Goal: Find specific fact: Find specific fact

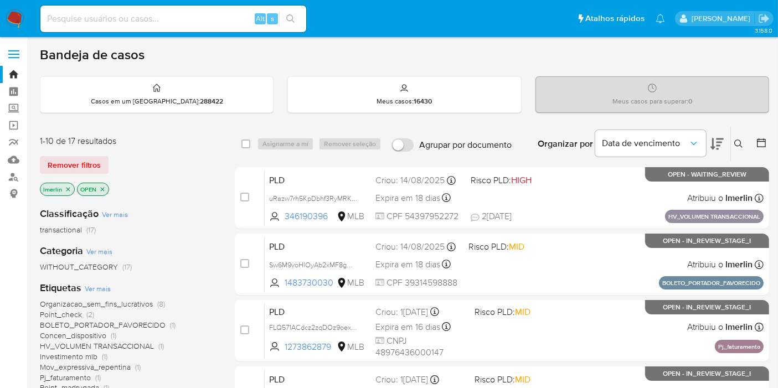
click at [69, 188] on icon "close-filter" at bounding box center [68, 189] width 7 height 7
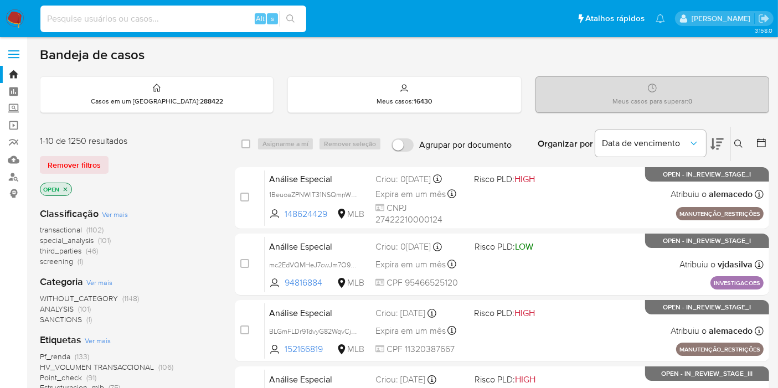
paste input "6p2BhhPY26RkdssJSNNGPhNF"
click at [233, 18] on input at bounding box center [173, 19] width 266 height 14
type input "6p2BhhPY26RkdssJSNNGPhNF"
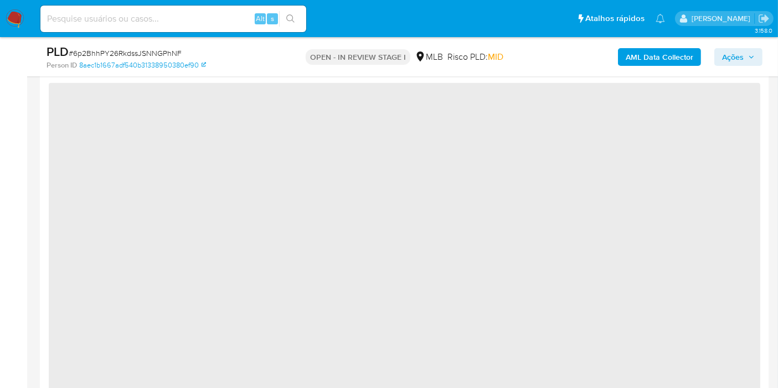
select select "10"
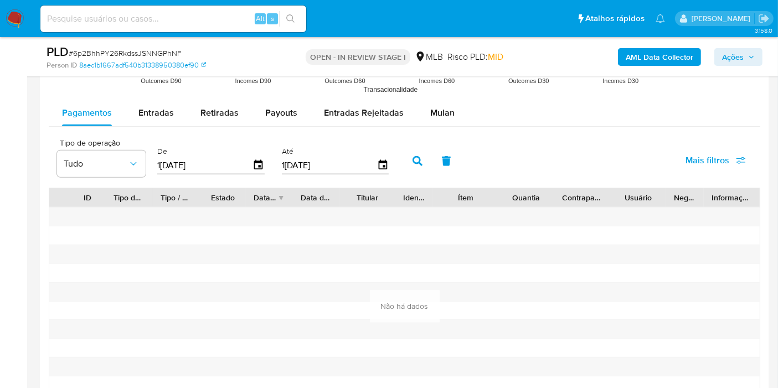
scroll to position [1102, 0]
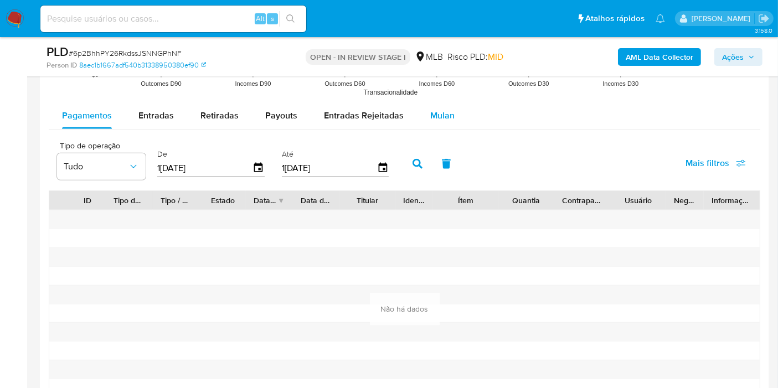
click at [441, 122] on div "Mulan" at bounding box center [442, 115] width 24 height 27
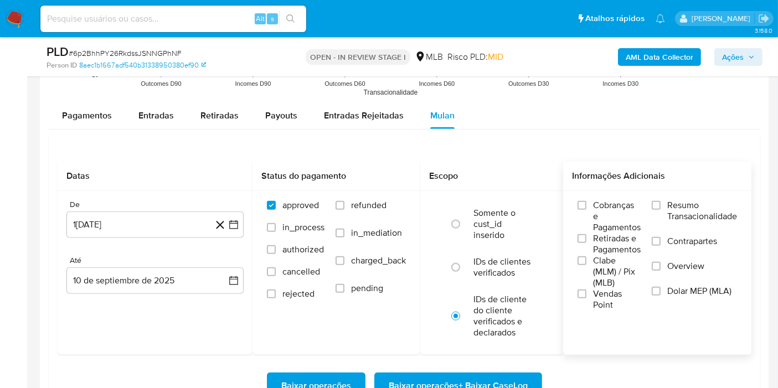
click at [670, 195] on div "Cobranças e Pagamentos Retiradas e Pagamentos Clabe (MLM) / Pix (MLB) Vendas Po…" at bounding box center [657, 255] width 188 height 128
click at [673, 208] on span "Resumo Transacionalidade" at bounding box center [702, 211] width 70 height 22
click at [660, 208] on input "Resumo Transacionalidade" at bounding box center [655, 205] width 9 height 9
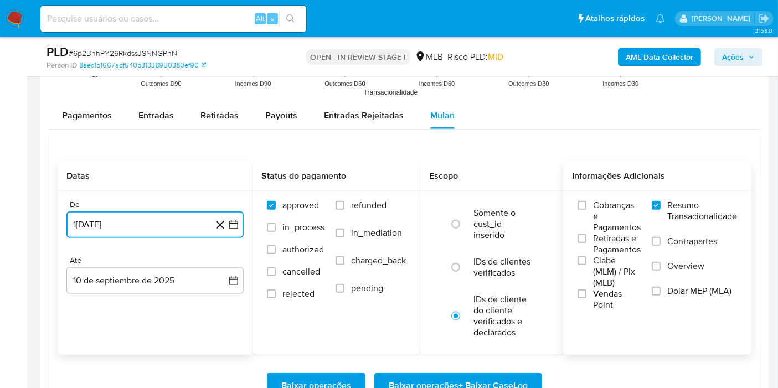
click at [240, 229] on button "1[DATE]" at bounding box center [154, 224] width 177 height 27
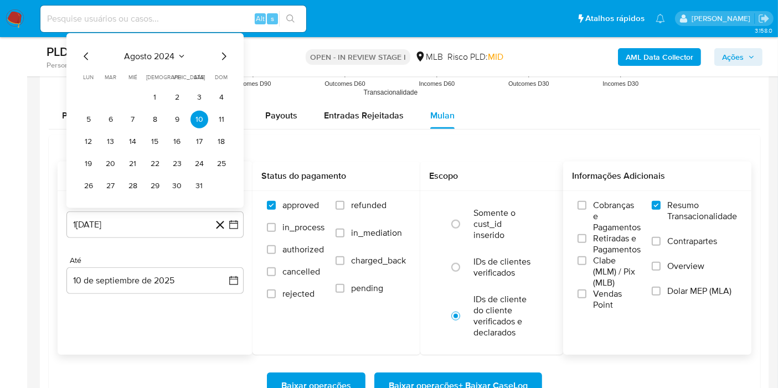
click at [166, 45] on div "a[DATE] a[DATE] lun lunes mar martes mié miércoles jue jueves vie viernes sáb s…" at bounding box center [154, 120] width 177 height 175
click at [167, 54] on span "agosto 2024" at bounding box center [150, 56] width 50 height 11
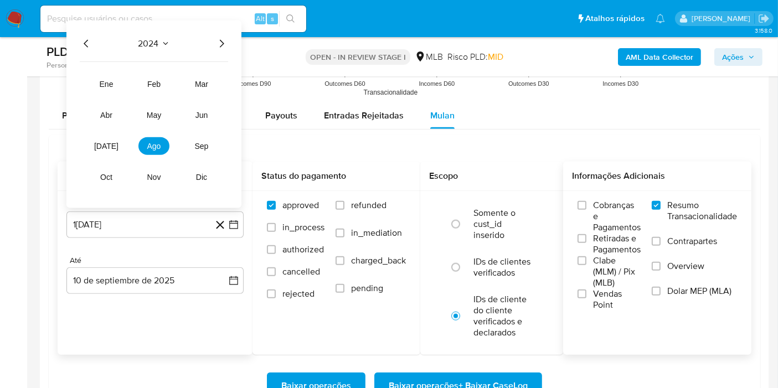
click at [222, 43] on icon "Año siguiente" at bounding box center [222, 44] width 4 height 8
click at [107, 142] on span "[DATE]" at bounding box center [106, 146] width 24 height 9
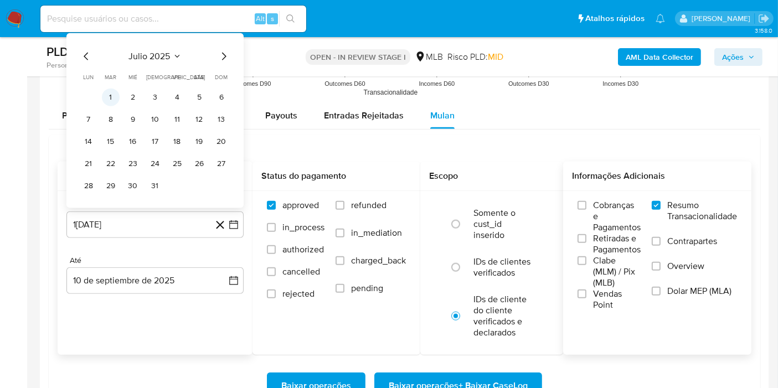
click at [112, 101] on button "1" at bounding box center [111, 98] width 18 height 18
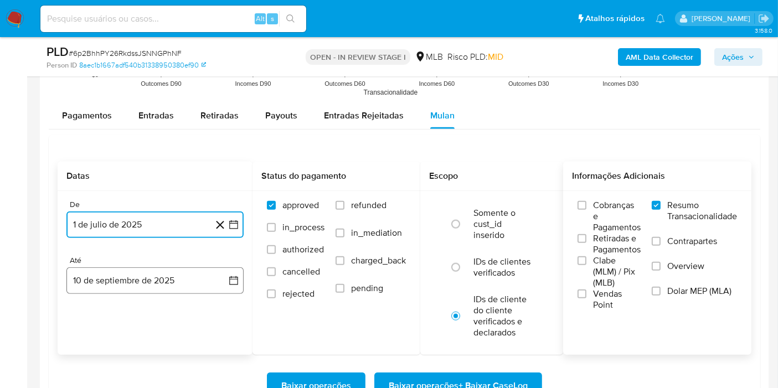
click at [223, 281] on button "10 de septiembre de 2025" at bounding box center [154, 280] width 177 height 27
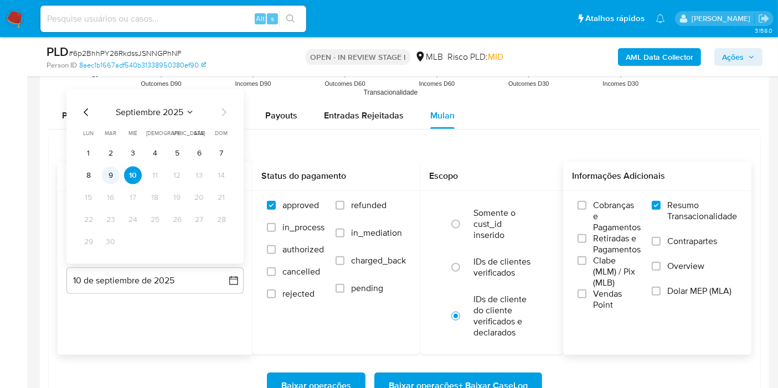
click at [114, 167] on td "9" at bounding box center [111, 176] width 18 height 18
click at [113, 174] on button "9" at bounding box center [111, 176] width 18 height 18
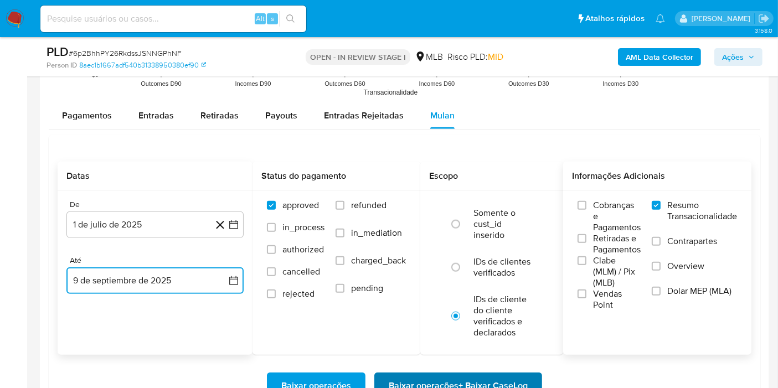
click at [411, 374] on span "Baixar operações + Baixar CaseLog" at bounding box center [457, 386] width 139 height 24
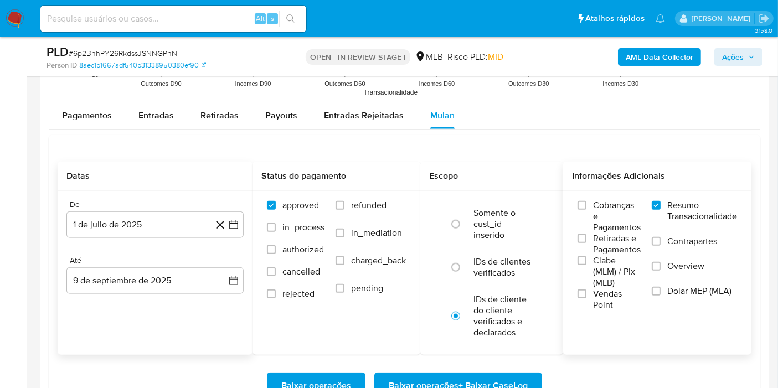
click at [214, 28] on div "Alt s" at bounding box center [173, 19] width 266 height 27
click at [219, 21] on input at bounding box center [173, 19] width 266 height 14
paste input "zz9swmIjNLcp9C6cFosY6FZD"
type input "zz9swmIjNLcp9C6cFosY6FZD"
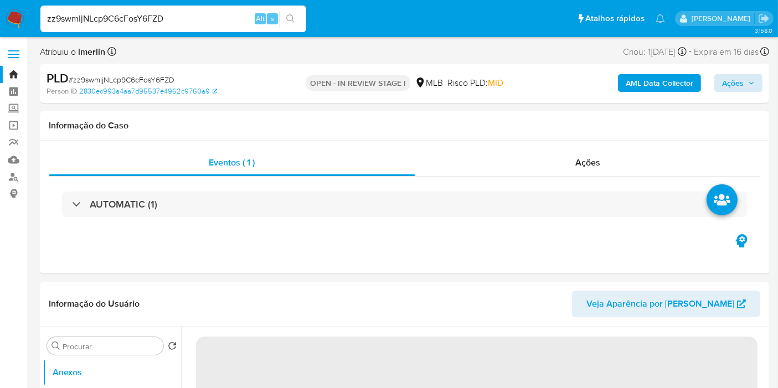
select select "10"
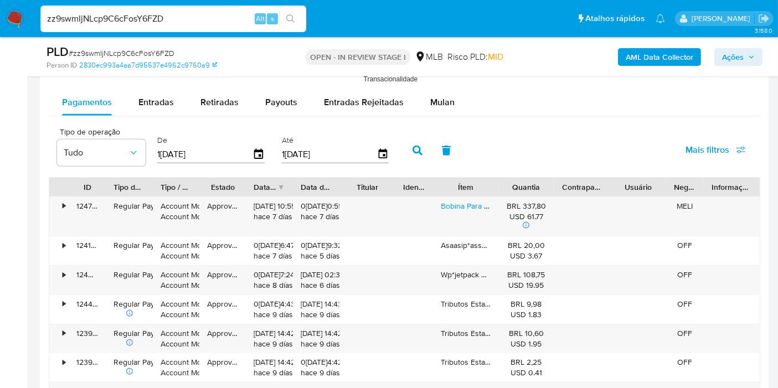
scroll to position [1188, 0]
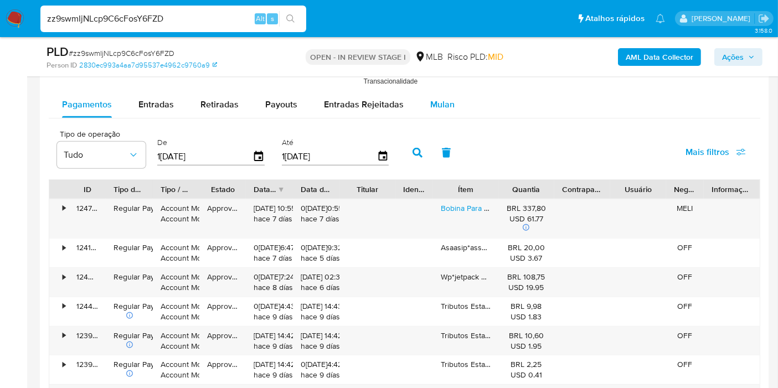
click at [450, 102] on button "Mulan" at bounding box center [442, 104] width 51 height 27
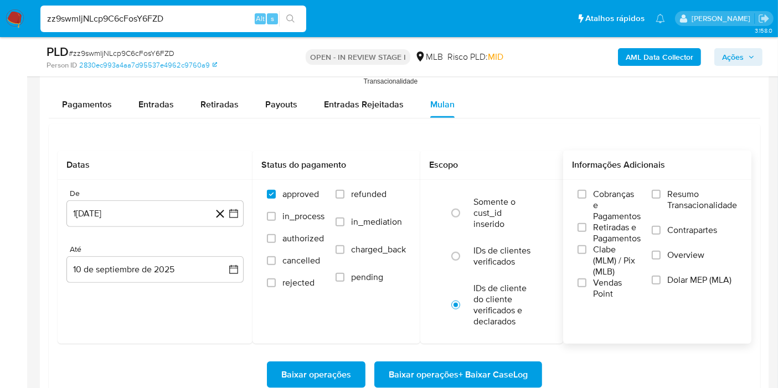
click at [686, 189] on span "Resumo Transacionalidade" at bounding box center [702, 200] width 70 height 22
click at [660, 190] on input "Resumo Transacionalidade" at bounding box center [655, 194] width 9 height 9
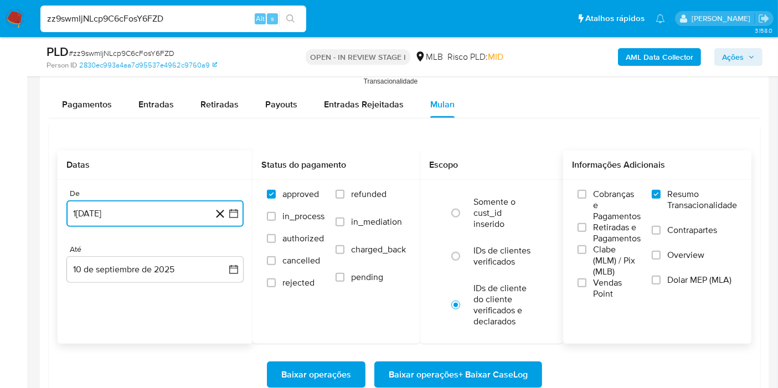
click at [229, 211] on icon "button" at bounding box center [233, 213] width 11 height 11
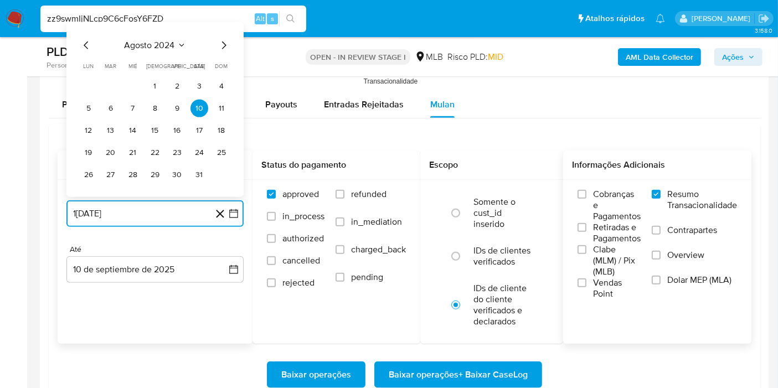
click at [172, 45] on span "agosto 2024" at bounding box center [150, 45] width 50 height 11
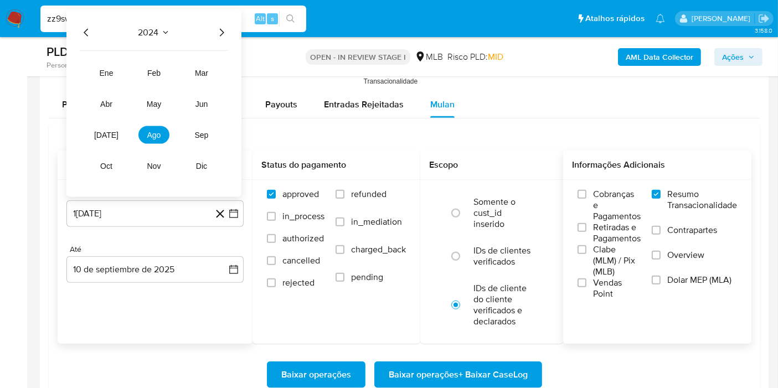
click at [224, 26] on icon "Año siguiente" at bounding box center [221, 32] width 13 height 13
click at [102, 132] on span "[DATE]" at bounding box center [106, 135] width 24 height 9
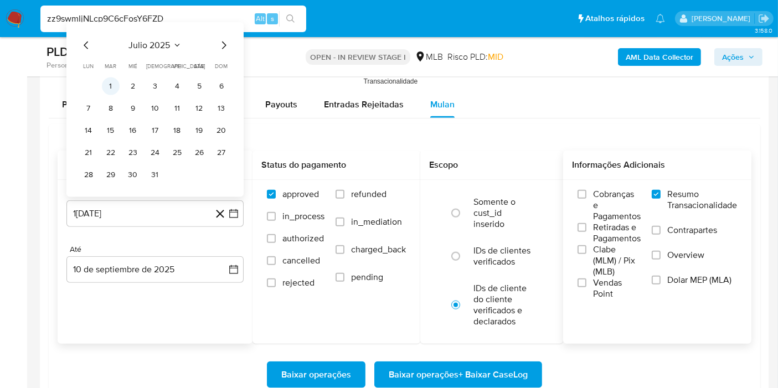
click at [114, 77] on td "1" at bounding box center [111, 86] width 18 height 18
click at [121, 86] on tr "1 2 3 4 5 6" at bounding box center [155, 86] width 151 height 18
click at [111, 82] on button "1" at bounding box center [111, 86] width 18 height 18
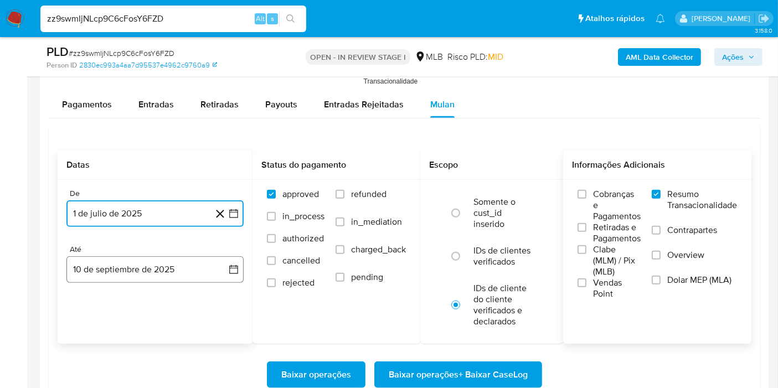
click at [220, 272] on button "10 de septiembre de 2025" at bounding box center [154, 269] width 177 height 27
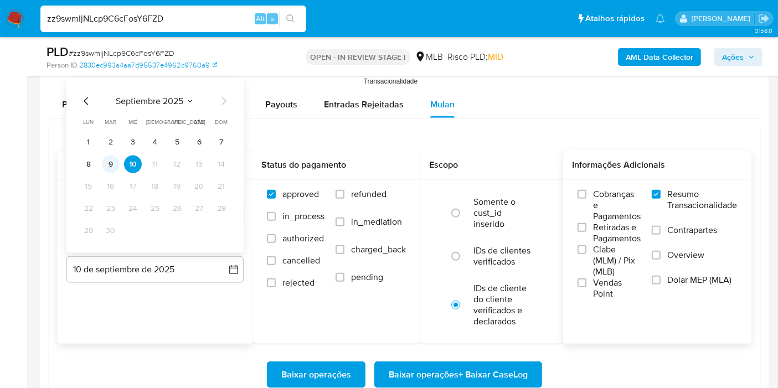
click at [113, 164] on button "9" at bounding box center [111, 165] width 18 height 18
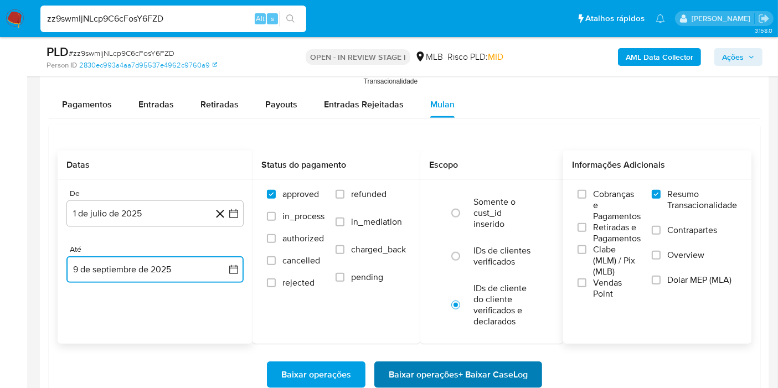
click at [413, 373] on span "Baixar operações + Baixar CaseLog" at bounding box center [457, 374] width 139 height 24
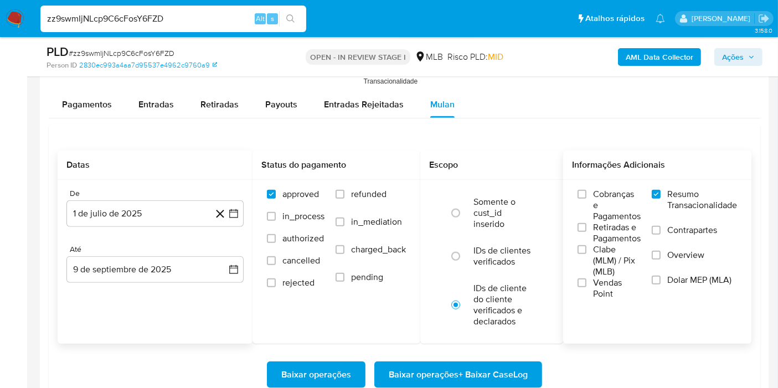
click at [199, 19] on input "zz9swmIjNLcp9C6cFosY6FZD" at bounding box center [173, 19] width 266 height 14
paste input "JVZmc1ZMG6EHjSlwHE4mKxih"
type input "JVZmc1ZMG6EHjSlwHE4mKxih"
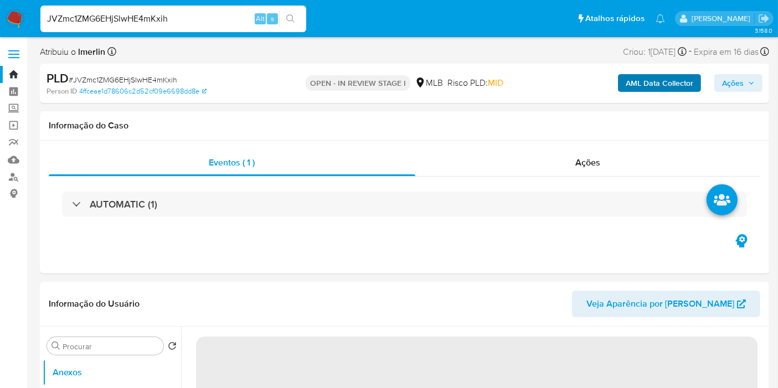
select select "10"
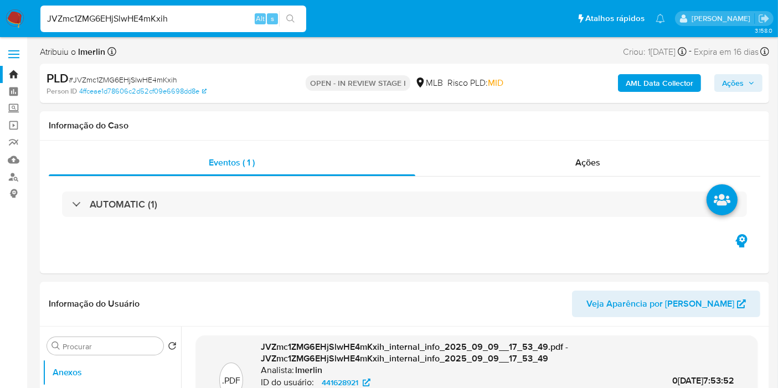
click at [637, 89] on b "AML Data Collector" at bounding box center [659, 83] width 68 height 18
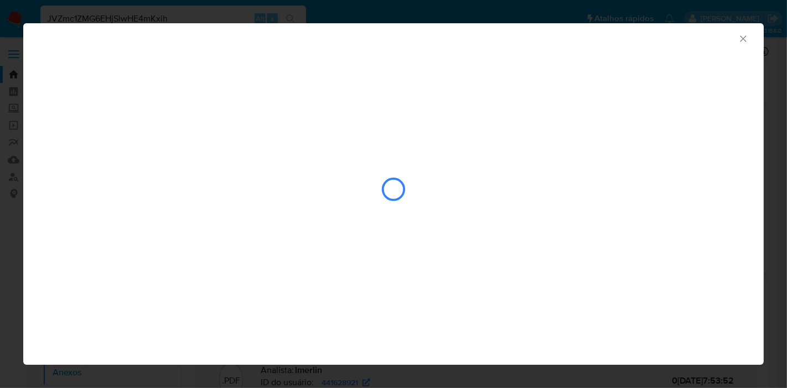
click at [743, 39] on icon "Fechar a janela" at bounding box center [743, 38] width 6 height 6
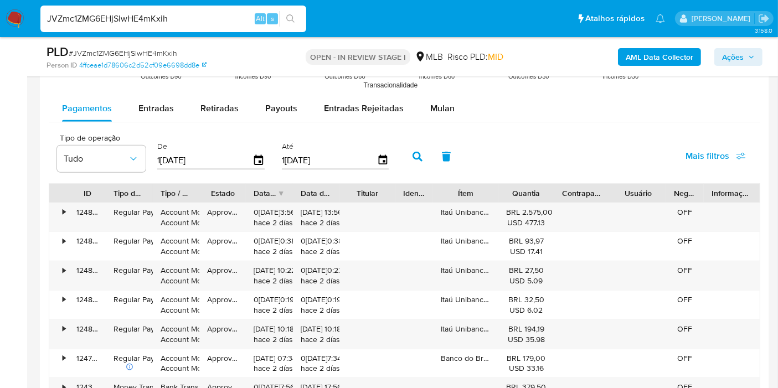
scroll to position [1197, 0]
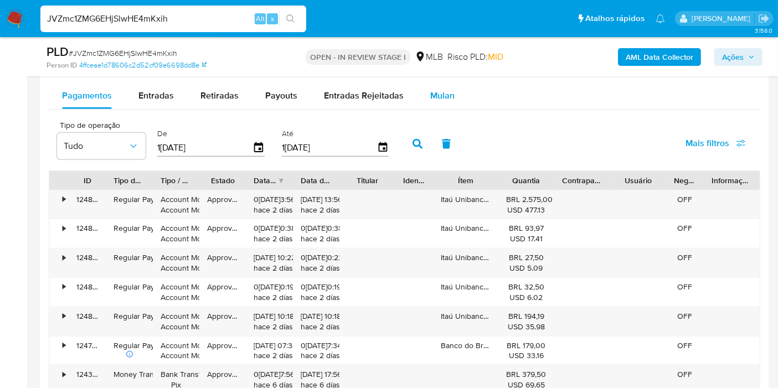
click at [441, 89] on span "Mulan" at bounding box center [442, 95] width 24 height 13
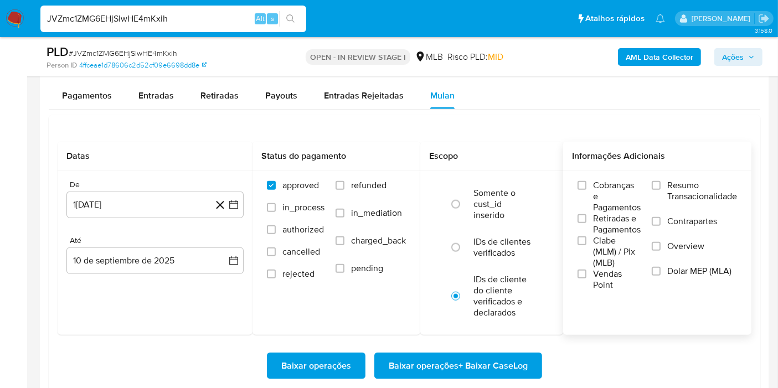
click at [693, 187] on span "Resumo Transacionalidade" at bounding box center [702, 191] width 70 height 22
click at [660, 187] on input "Resumo Transacionalidade" at bounding box center [655, 185] width 9 height 9
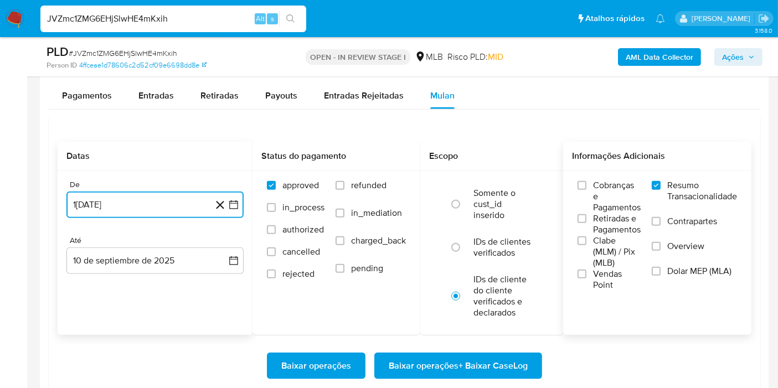
click at [229, 201] on icon "button" at bounding box center [233, 204] width 11 height 11
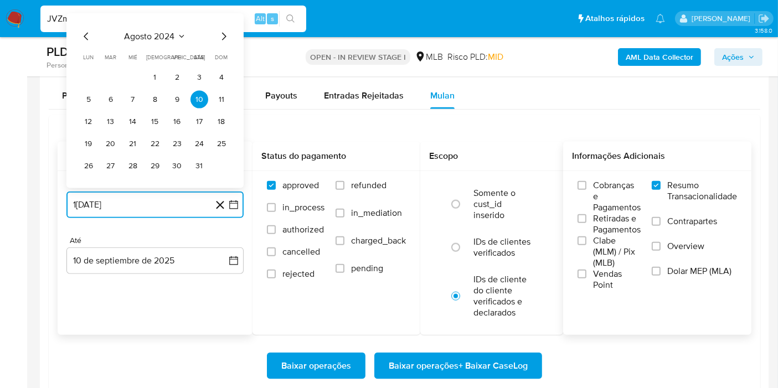
click at [170, 38] on span "agosto 2024" at bounding box center [150, 36] width 50 height 11
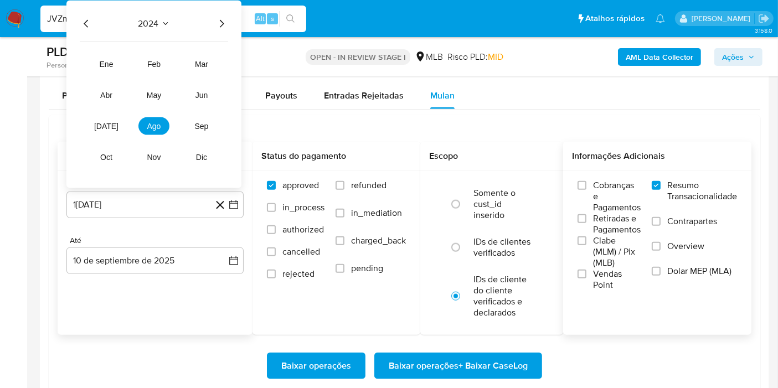
click at [225, 20] on icon "Año siguiente" at bounding box center [221, 23] width 13 height 13
click at [108, 126] on span "[DATE]" at bounding box center [106, 126] width 24 height 9
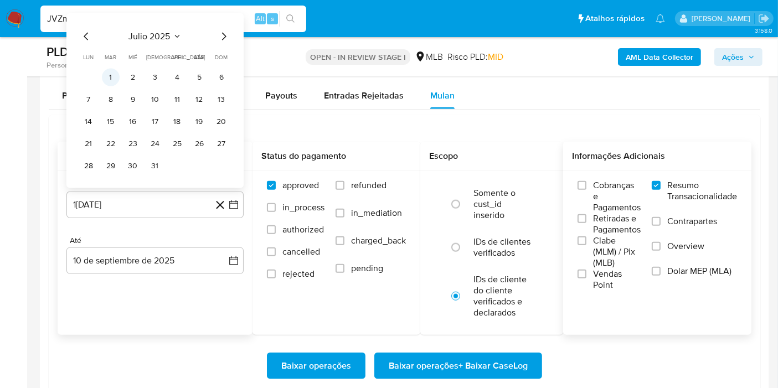
click at [114, 70] on button "1" at bounding box center [111, 78] width 18 height 18
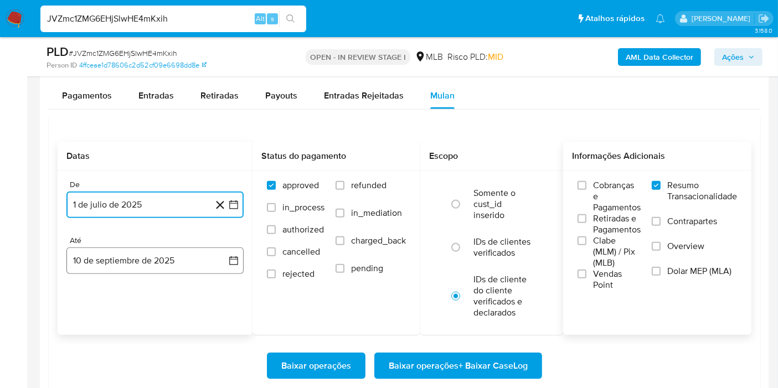
click at [227, 256] on button "10 de septiembre de 2025" at bounding box center [154, 260] width 177 height 27
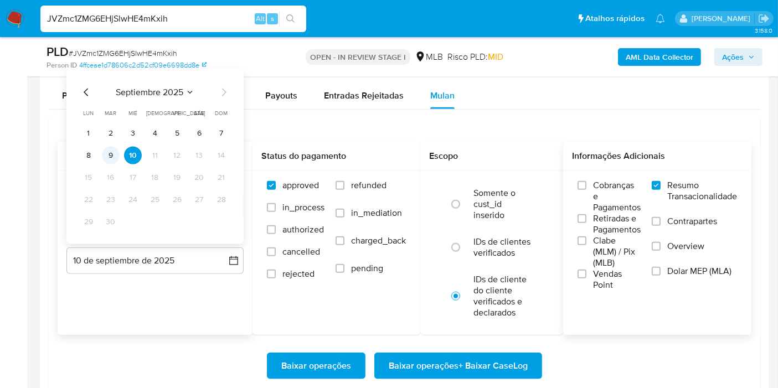
click at [110, 147] on button "9" at bounding box center [111, 156] width 18 height 18
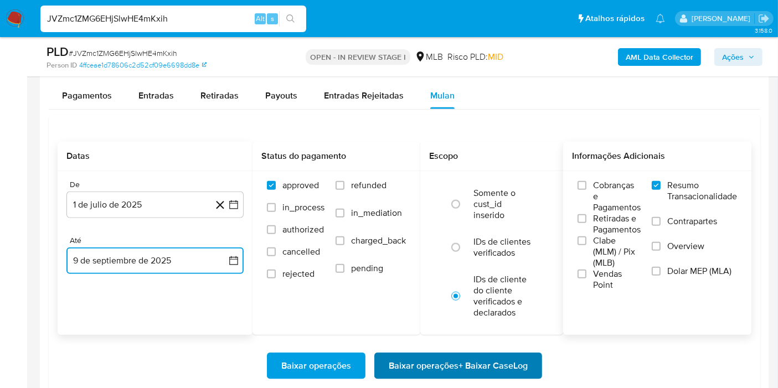
click at [407, 365] on span "Baixar operações + Baixar CaseLog" at bounding box center [457, 366] width 139 height 24
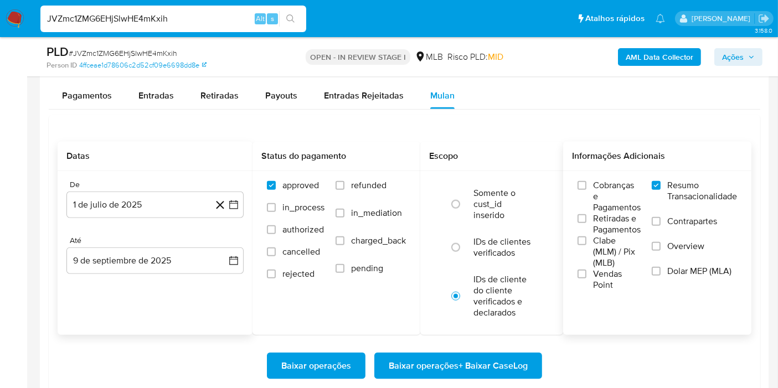
click at [195, 9] on div "JVZmc1ZMG6EHjSlwHE4mKxih Alt s" at bounding box center [173, 19] width 266 height 27
click at [194, 15] on input "JVZmc1ZMG6EHjSlwHE4mKxih" at bounding box center [173, 19] width 266 height 14
paste input "MListuXCSfSWoczhFp82K5Bo"
click at [194, 15] on input "JVZmc1ZMG6EHjSlwHE4mKxih" at bounding box center [173, 19] width 266 height 14
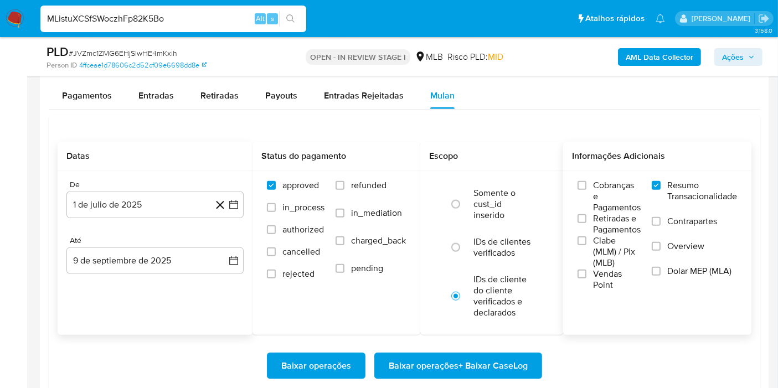
type input "MListuXCSfSWoczhFp82K5Bo"
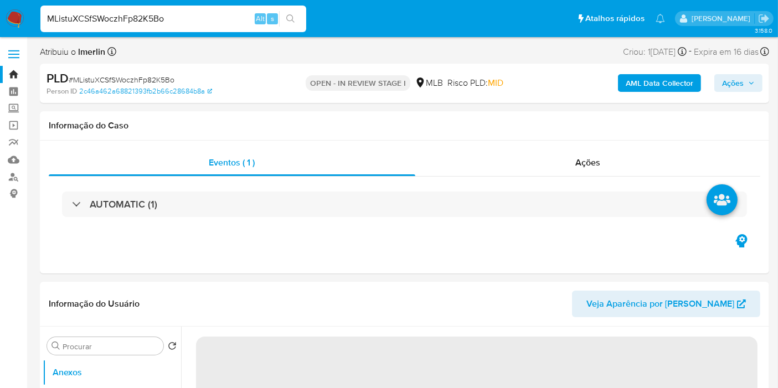
select select "10"
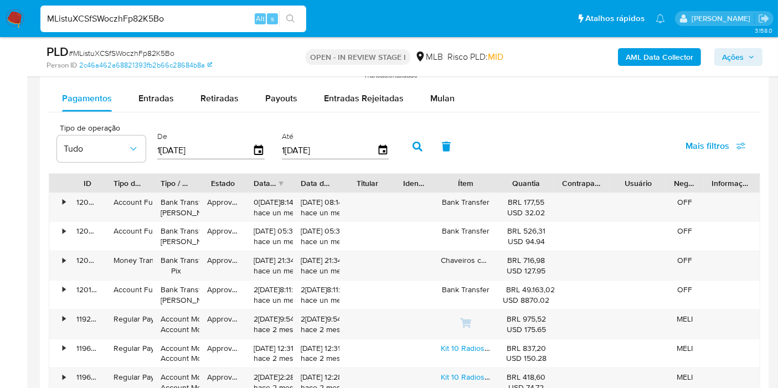
scroll to position [1178, 0]
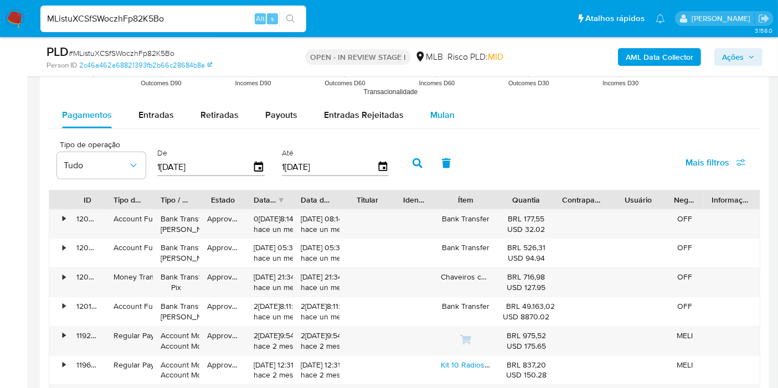
click at [433, 111] on span "Mulan" at bounding box center [442, 114] width 24 height 13
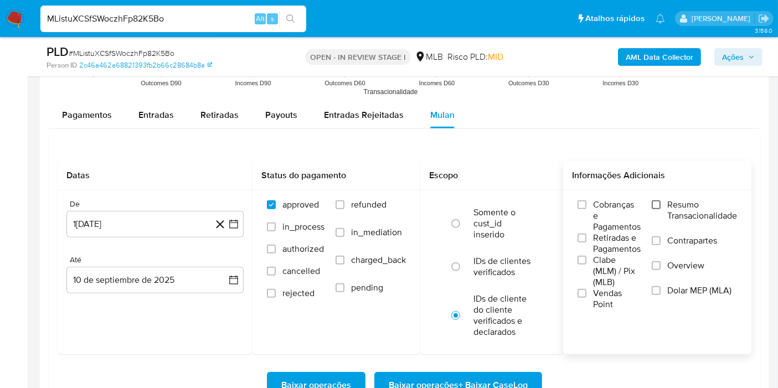
click at [656, 205] on input "Resumo Transacionalidade" at bounding box center [655, 204] width 9 height 9
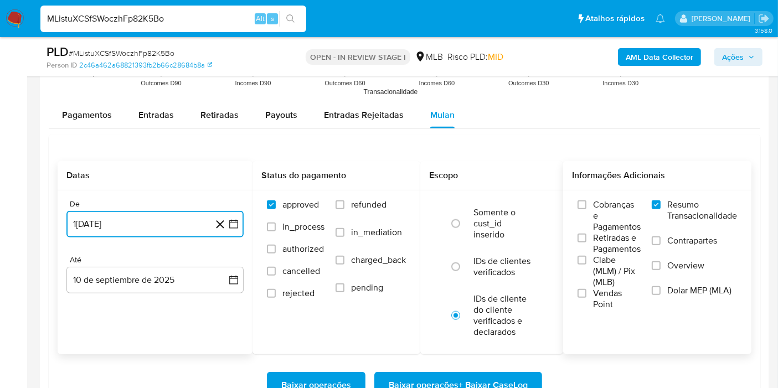
click at [237, 219] on icon "button" at bounding box center [233, 224] width 11 height 11
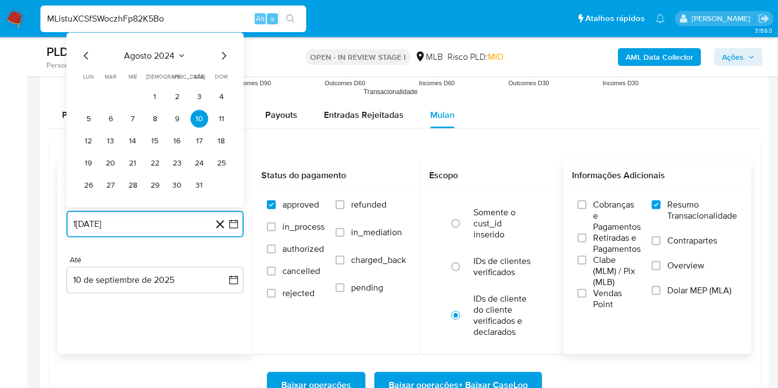
click at [175, 50] on button "agosto 2024" at bounding box center [155, 55] width 61 height 11
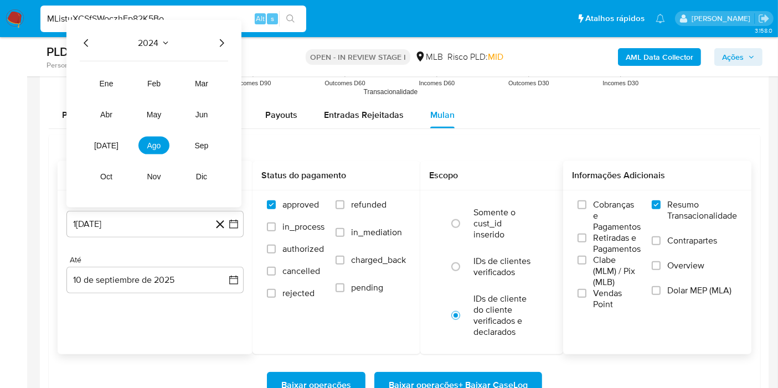
click at [224, 44] on icon "Año siguiente" at bounding box center [221, 43] width 13 height 13
click at [116, 139] on button "[DATE]" at bounding box center [106, 146] width 31 height 18
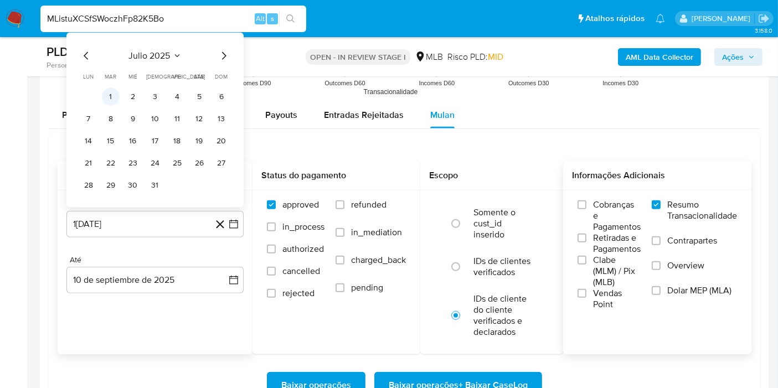
click at [113, 89] on button "1" at bounding box center [111, 97] width 18 height 18
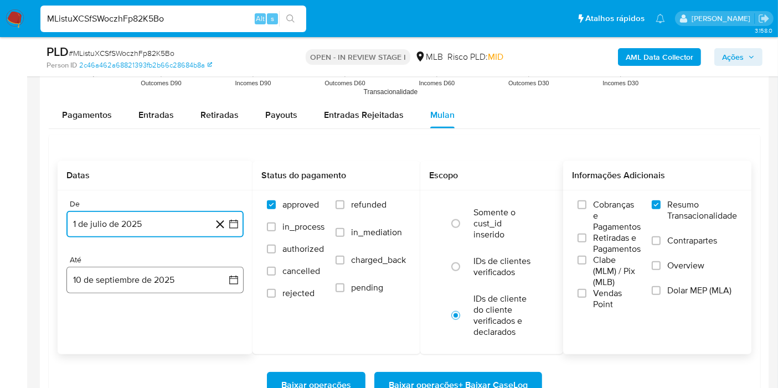
click at [228, 279] on icon "button" at bounding box center [233, 279] width 11 height 11
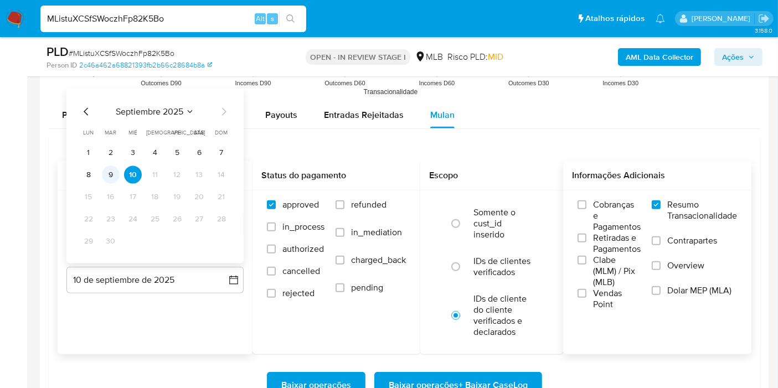
click at [117, 173] on button "9" at bounding box center [111, 175] width 18 height 18
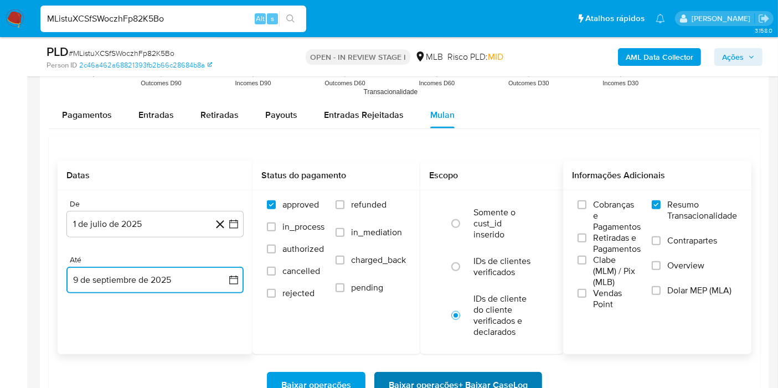
click at [427, 374] on span "Baixar operações + Baixar CaseLog" at bounding box center [457, 385] width 139 height 24
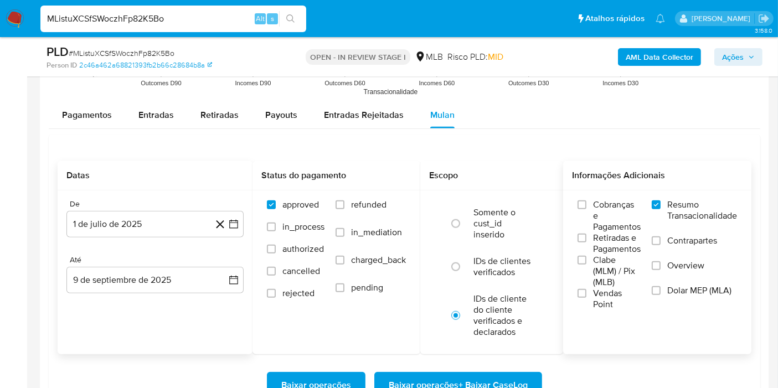
click at [223, 13] on input "MListuXCSfSWoczhFp82K5Bo" at bounding box center [173, 19] width 266 height 14
paste input "3RLqVce6FYaxwC1pF6aqtmhJ"
click at [223, 13] on input "MListuXCSfSWoczhFp82K5Bo" at bounding box center [173, 19] width 266 height 14
type input "3RLqVce6FYaxwC1pF6aqtmhJ"
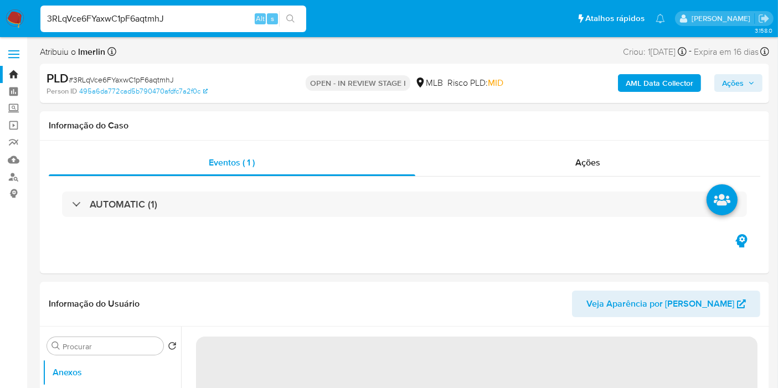
select select "10"
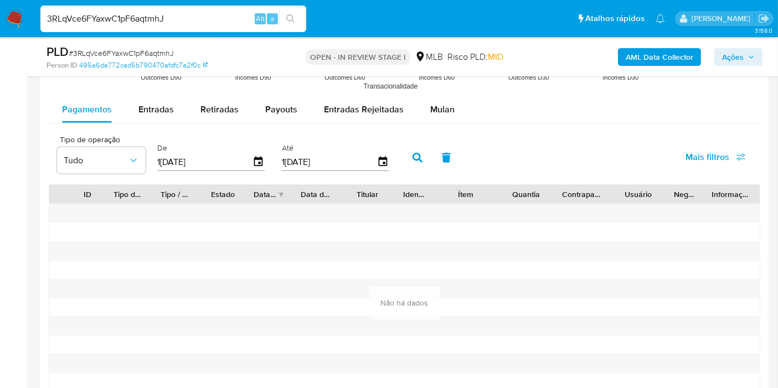
scroll to position [1115, 0]
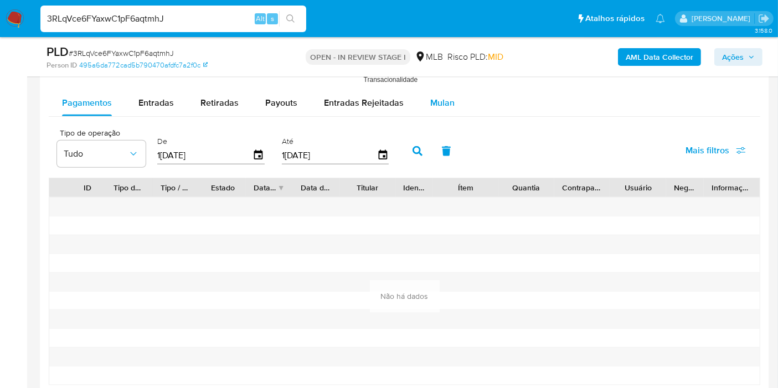
click at [438, 100] on span "Mulan" at bounding box center [442, 102] width 24 height 13
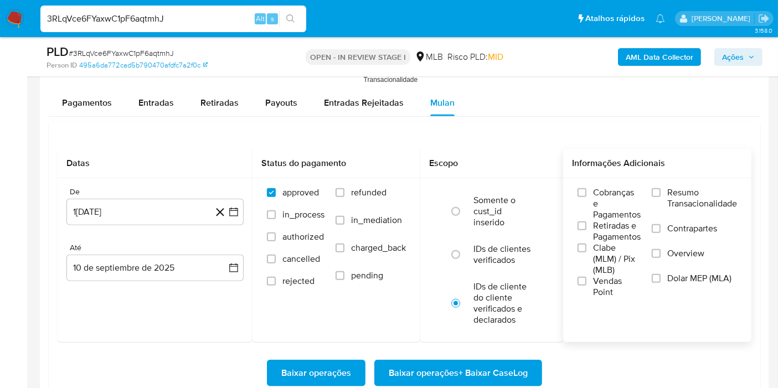
click at [698, 189] on span "Resumo Transacionalidade" at bounding box center [702, 198] width 70 height 22
click at [660, 189] on input "Resumo Transacionalidade" at bounding box center [655, 192] width 9 height 9
click at [234, 211] on icon "button" at bounding box center [233, 211] width 11 height 11
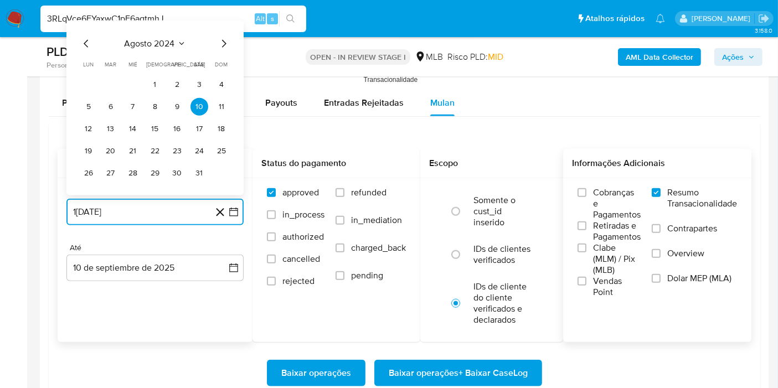
click at [166, 38] on span "agosto 2024" at bounding box center [150, 43] width 50 height 11
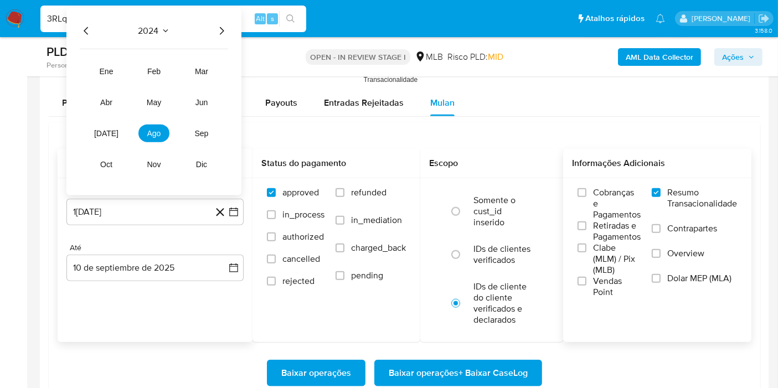
click at [222, 28] on icon "Año siguiente" at bounding box center [222, 31] width 4 height 8
click at [101, 128] on button "[DATE]" at bounding box center [106, 134] width 31 height 18
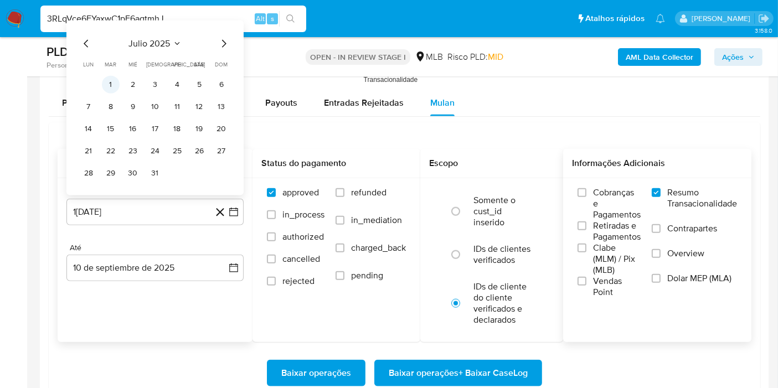
click at [111, 83] on button "1" at bounding box center [111, 85] width 18 height 18
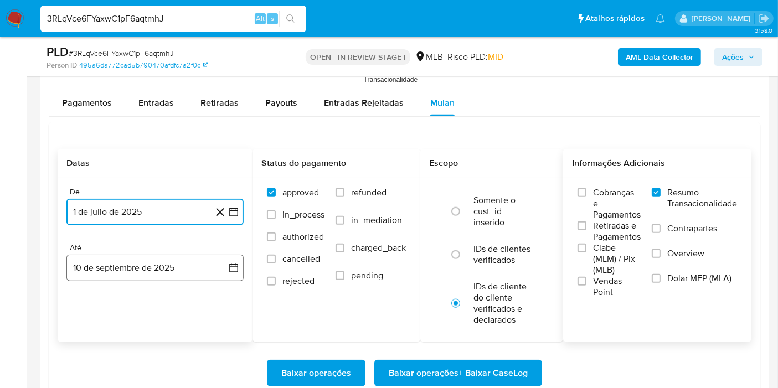
click at [212, 258] on button "10 de septiembre de 2025" at bounding box center [154, 268] width 177 height 27
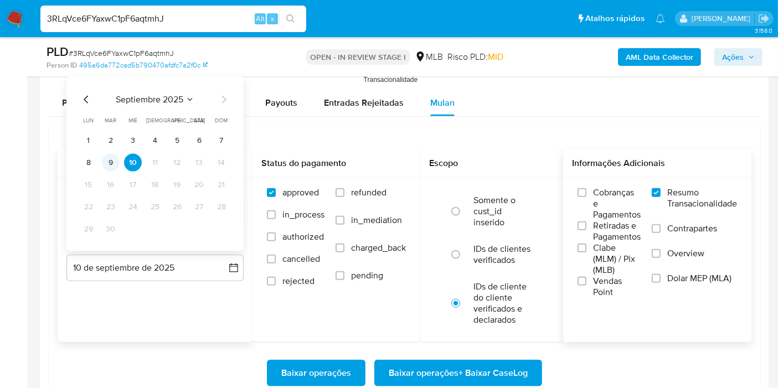
click at [113, 156] on button "9" at bounding box center [111, 163] width 18 height 18
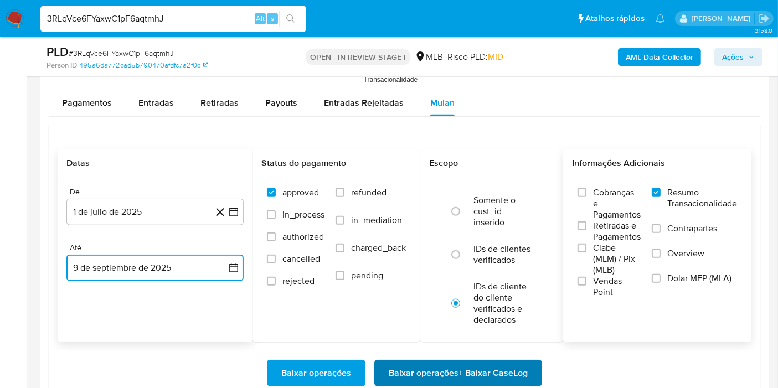
click at [427, 369] on span "Baixar operações + Baixar CaseLog" at bounding box center [457, 373] width 139 height 24
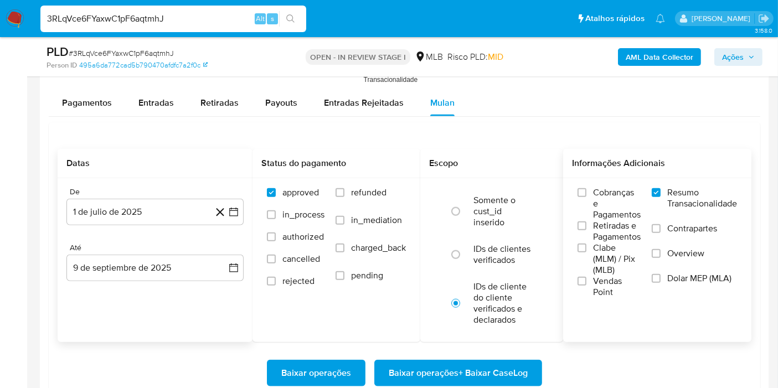
click at [208, 21] on input "3RLqVce6FYaxwC1pF6aqtmhJ" at bounding box center [173, 19] width 266 height 14
paste input "DZeROrgGKg1xEZA2THjVjkNG"
type input "DZeROrgGKg1xEZA2THjVjkNG"
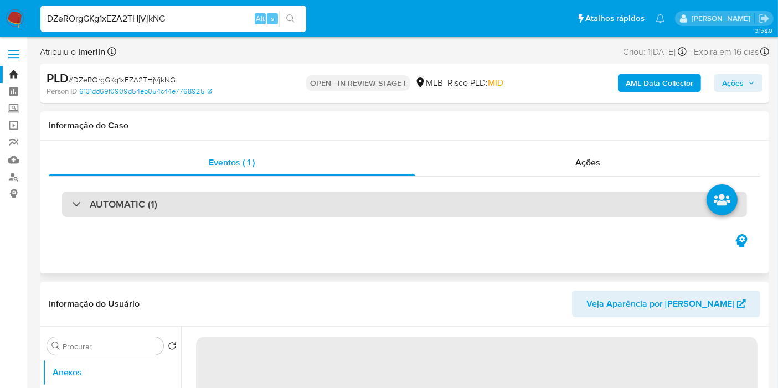
select select "10"
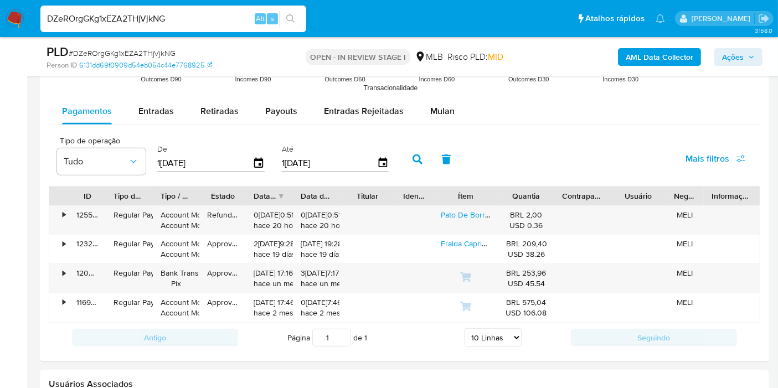
scroll to position [1189, 0]
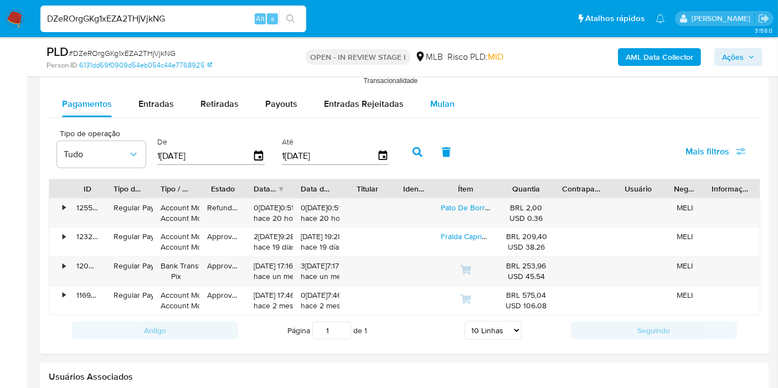
click at [432, 97] on span "Mulan" at bounding box center [442, 103] width 24 height 13
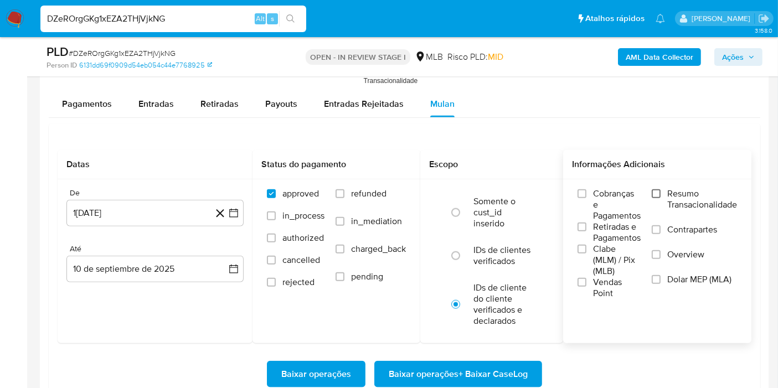
click at [654, 191] on input "Resumo Transacionalidade" at bounding box center [655, 193] width 9 height 9
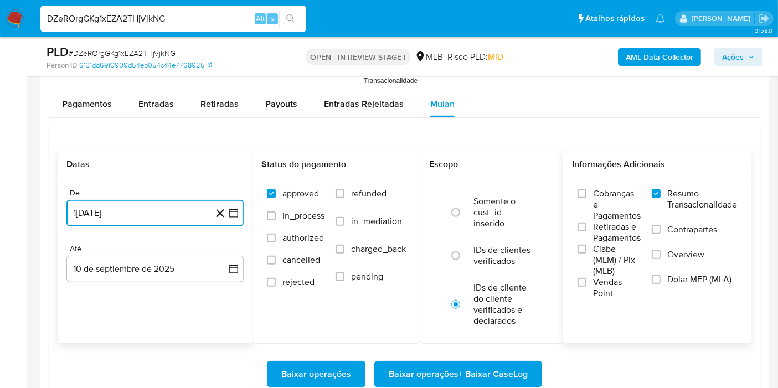
click at [234, 213] on icon "button" at bounding box center [233, 213] width 11 height 11
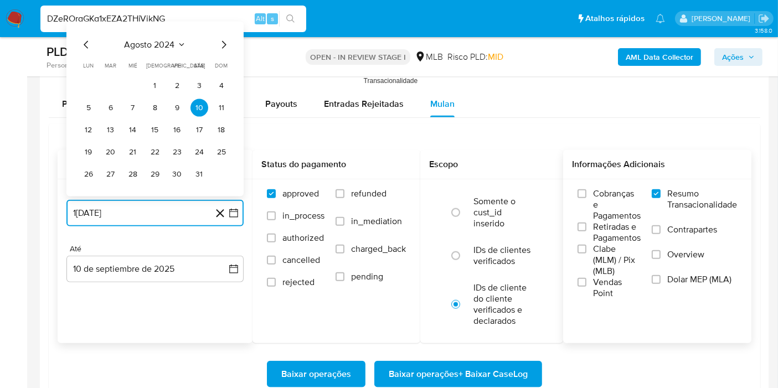
click at [170, 40] on span "agosto 2024" at bounding box center [150, 44] width 50 height 11
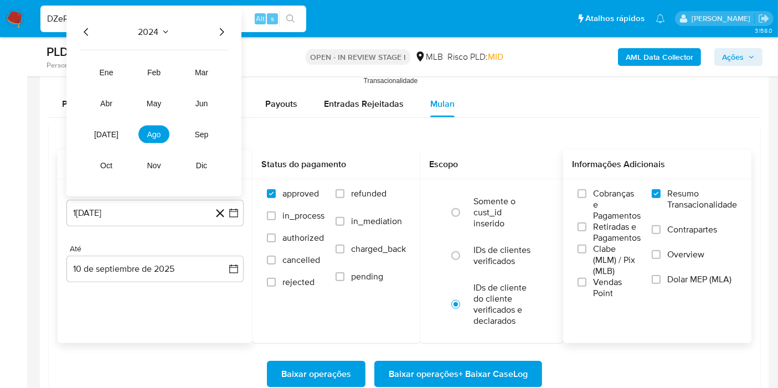
click at [224, 34] on icon "Año siguiente" at bounding box center [221, 31] width 13 height 13
click at [111, 127] on button "[DATE]" at bounding box center [106, 135] width 31 height 18
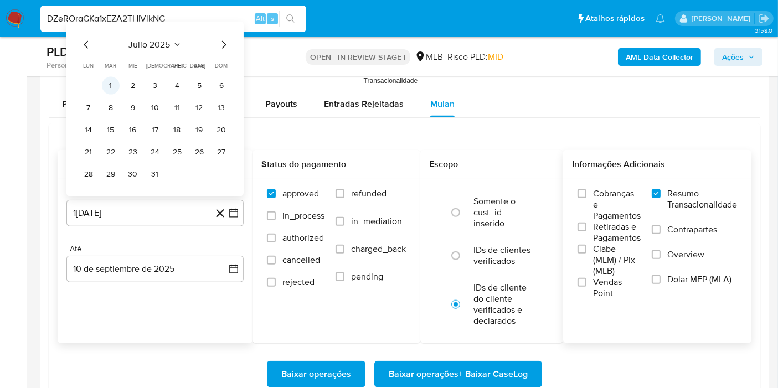
click at [113, 77] on button "1" at bounding box center [111, 86] width 18 height 18
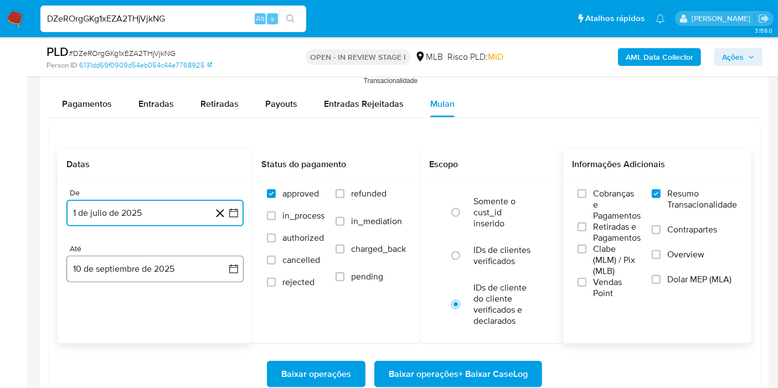
click at [207, 261] on button "10 de septiembre de 2025" at bounding box center [154, 269] width 177 height 27
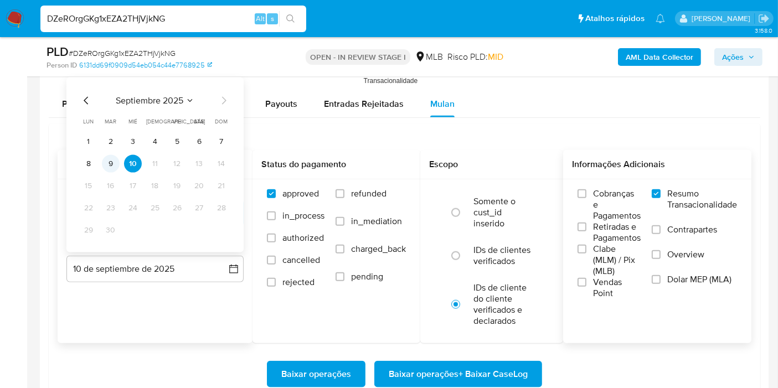
click at [113, 155] on button "9" at bounding box center [111, 164] width 18 height 18
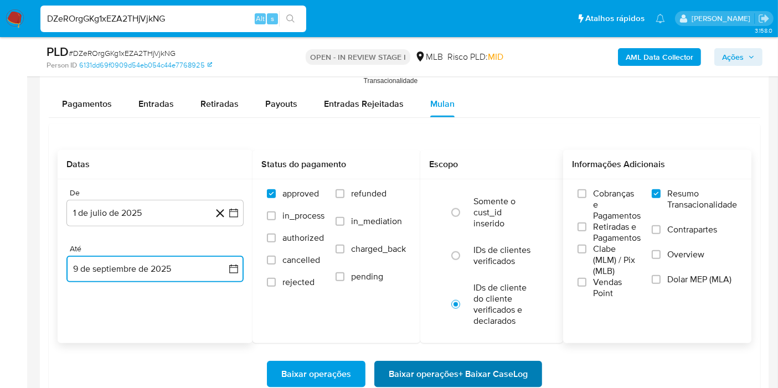
click at [408, 367] on span "Baixar operações + Baixar CaseLog" at bounding box center [457, 374] width 139 height 24
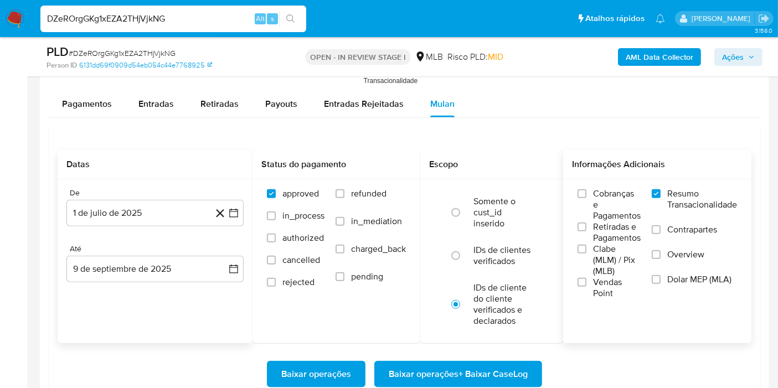
click at [189, 22] on input "DZeROrgGKg1xEZA2THjVjkNG" at bounding box center [173, 19] width 266 height 14
paste input "ZBwkB6J1i9TFMGq8v9BLfGzS"
click at [189, 22] on input "DZeROrgGKg1xEZA2THjVjkNG" at bounding box center [173, 19] width 266 height 14
type input "ZBwkB6J1i9TFMGq8v9BLfGzS"
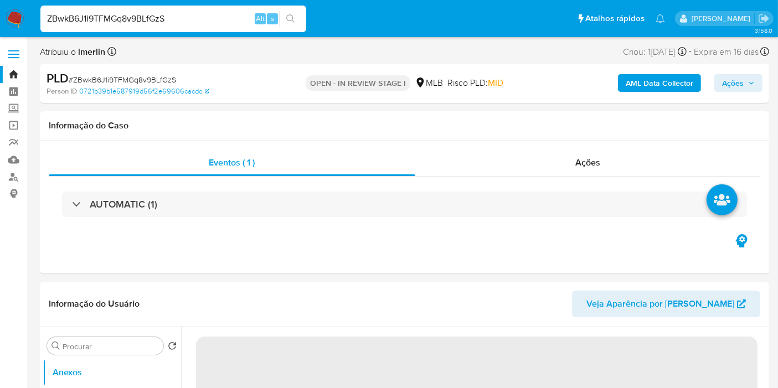
select select "10"
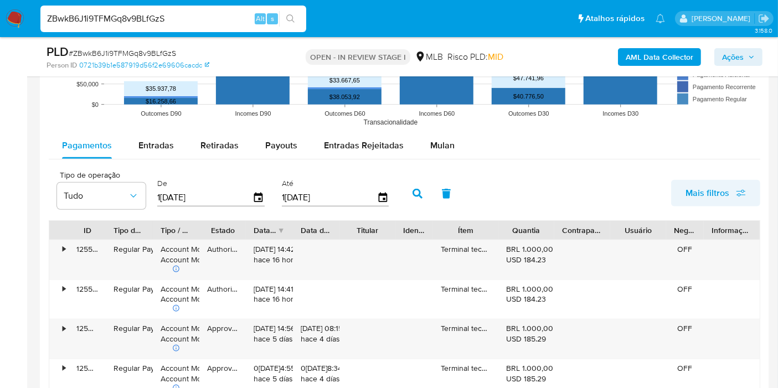
scroll to position [1112, 0]
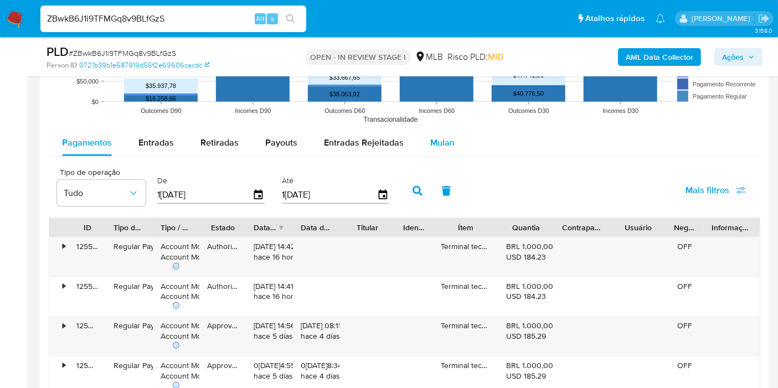
click at [431, 139] on span "Mulan" at bounding box center [442, 142] width 24 height 13
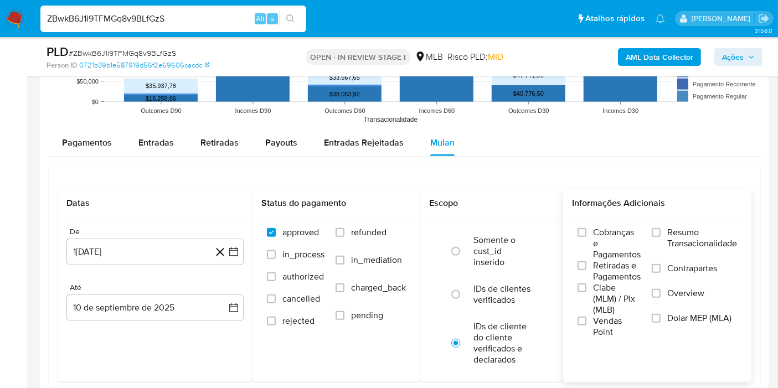
click at [667, 228] on span "Resumo Transacionalidade" at bounding box center [702, 238] width 70 height 22
click at [660, 228] on input "Resumo Transacionalidade" at bounding box center [655, 232] width 9 height 9
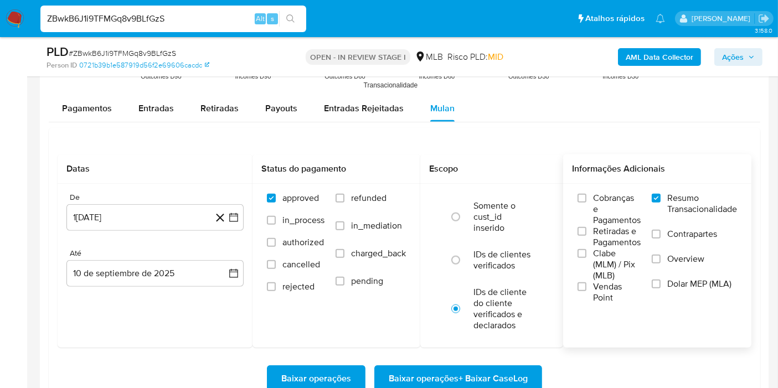
scroll to position [1169, 0]
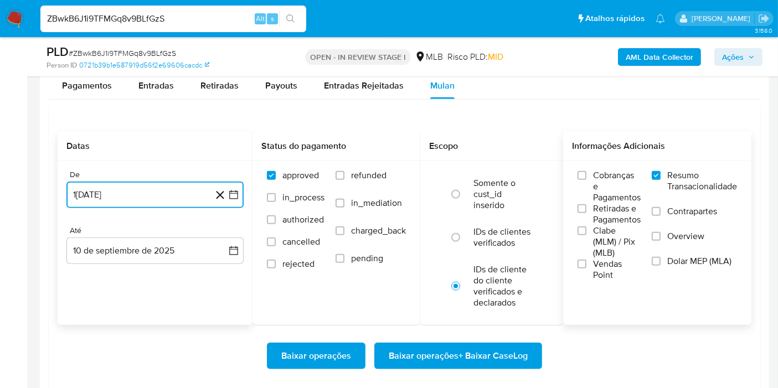
click at [238, 189] on icon "button" at bounding box center [233, 194] width 11 height 11
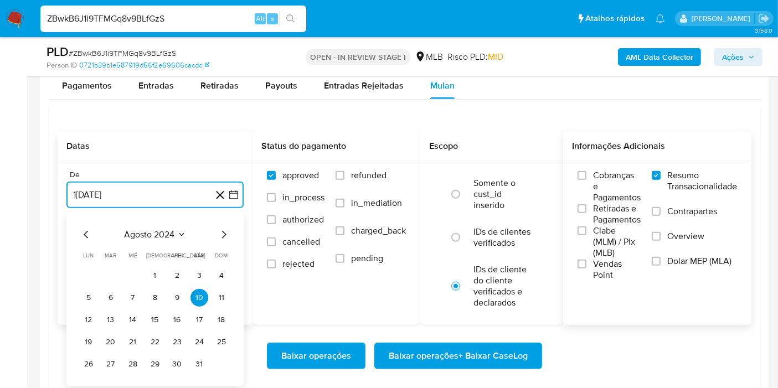
click at [169, 236] on span "agosto 2024" at bounding box center [150, 234] width 50 height 11
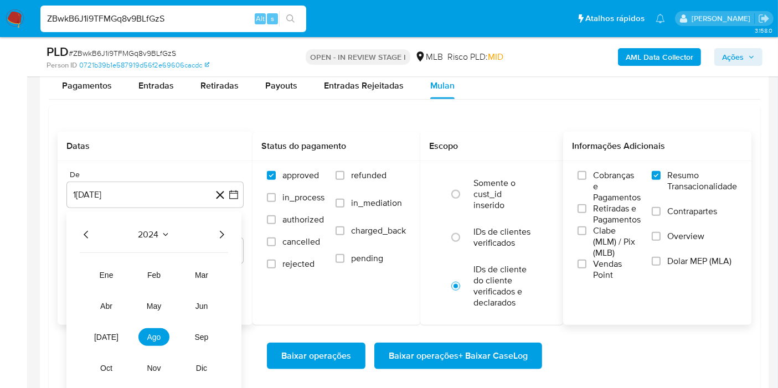
click at [220, 231] on icon "Año siguiente" at bounding box center [222, 235] width 4 height 8
click at [98, 334] on button "[DATE]" at bounding box center [106, 337] width 31 height 18
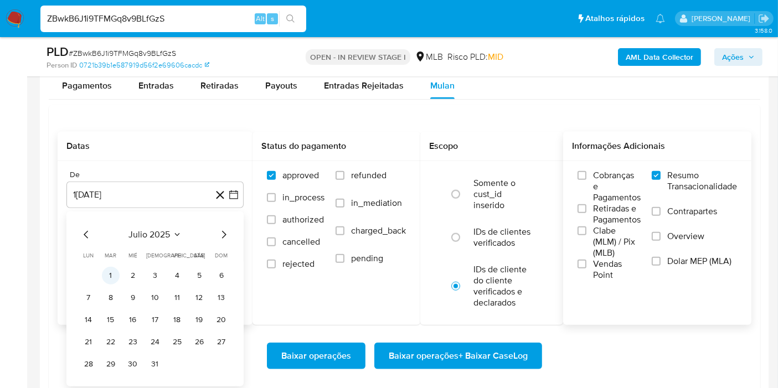
click at [113, 274] on button "1" at bounding box center [111, 276] width 18 height 18
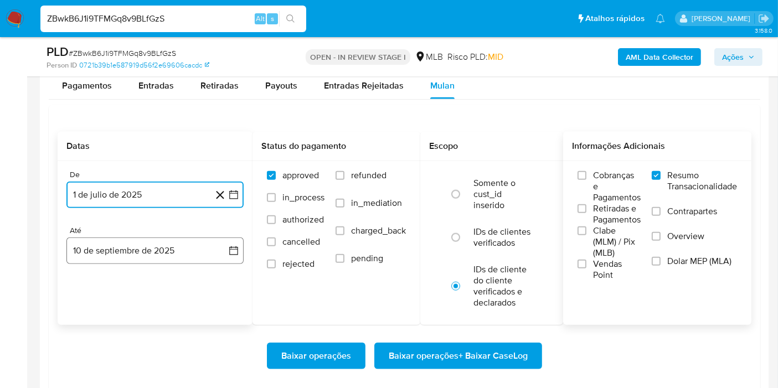
click at [213, 253] on button "10 de septiembre de 2025" at bounding box center [154, 250] width 177 height 27
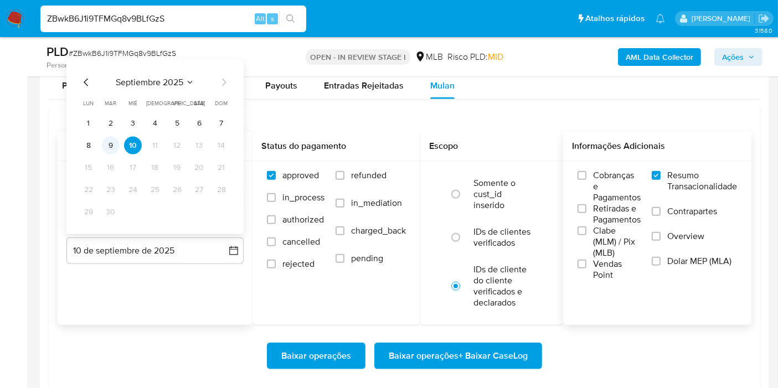
click at [109, 138] on button "9" at bounding box center [111, 146] width 18 height 18
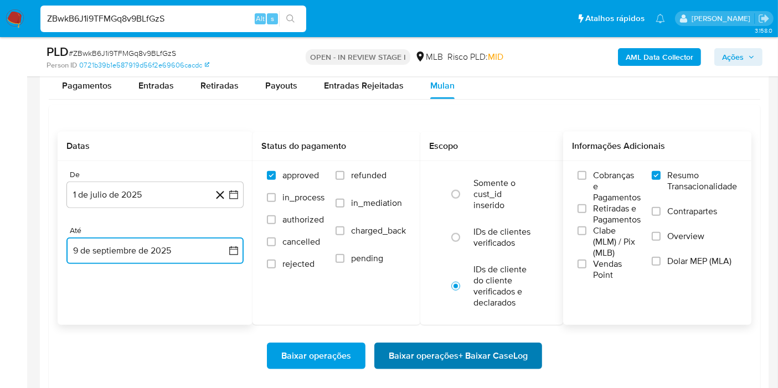
click at [412, 359] on span "Baixar operações + Baixar CaseLog" at bounding box center [457, 356] width 139 height 24
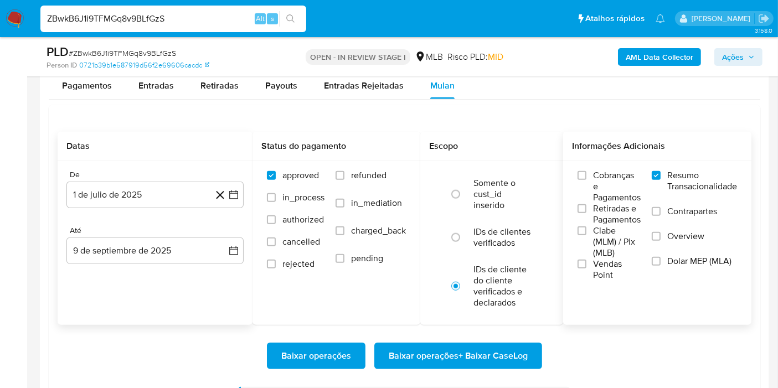
click at [237, 20] on input "ZBwkB6J1i9TFMGq8v9BLfGzS" at bounding box center [173, 19] width 266 height 14
paste input "6p2BhhPY26RkdssJSNNGPhNF"
type input "6p2BhhPY26RkdssJSNNGPhNF"
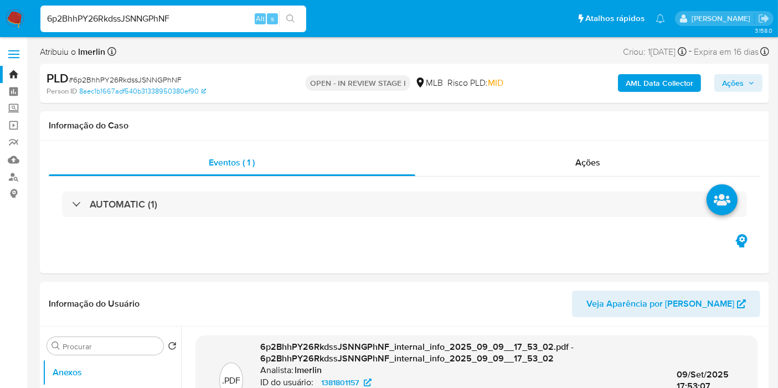
select select "10"
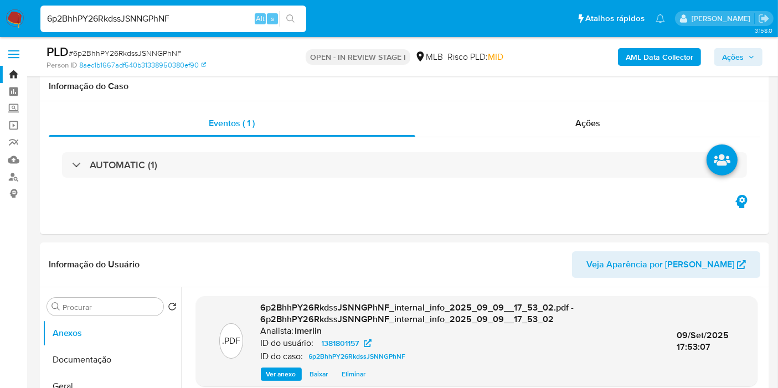
scroll to position [202, 0]
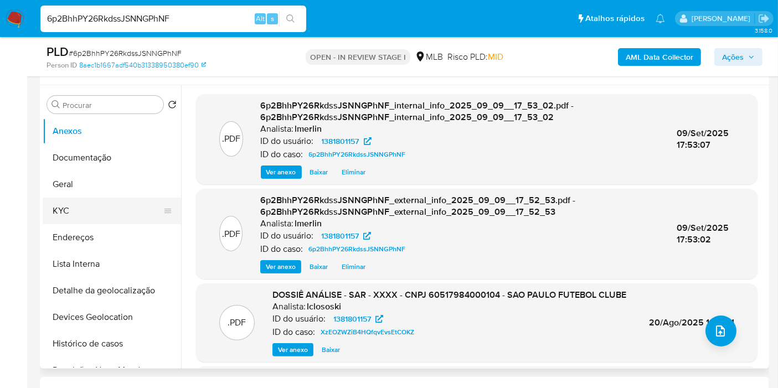
click at [77, 221] on button "KYC" at bounding box center [107, 211] width 129 height 27
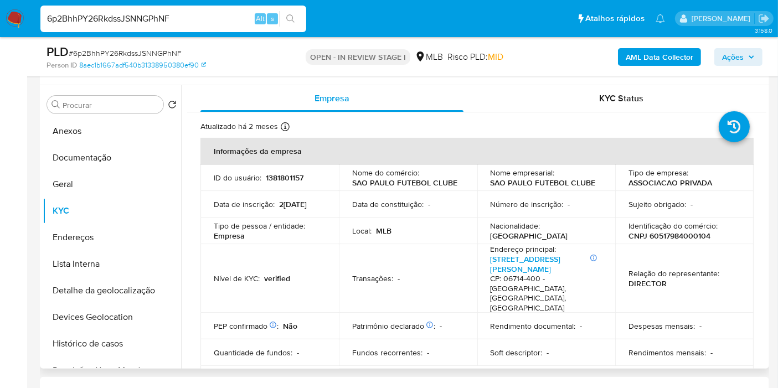
click at [657, 235] on p "CNPJ 60517984000104" at bounding box center [669, 236] width 82 height 10
copy p "60517984000104"
